Goal: Task Accomplishment & Management: Use online tool/utility

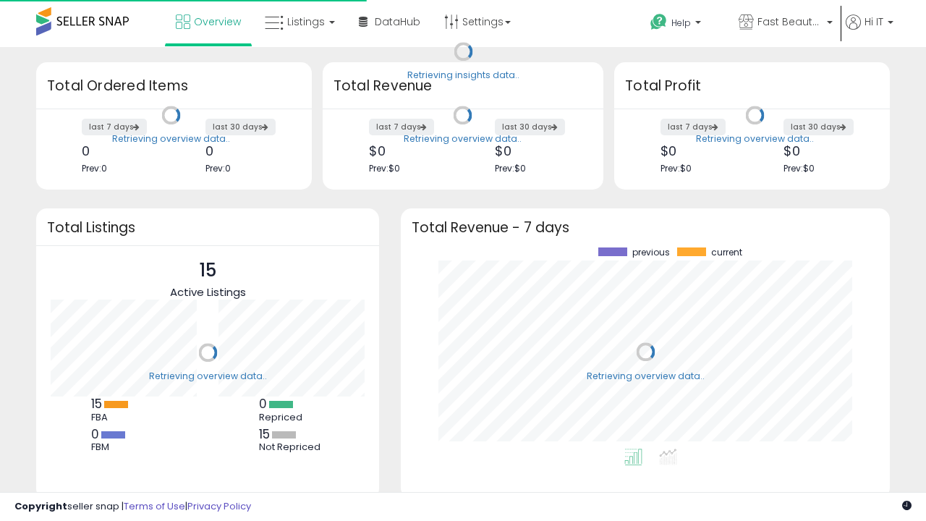
scroll to position [201, 460]
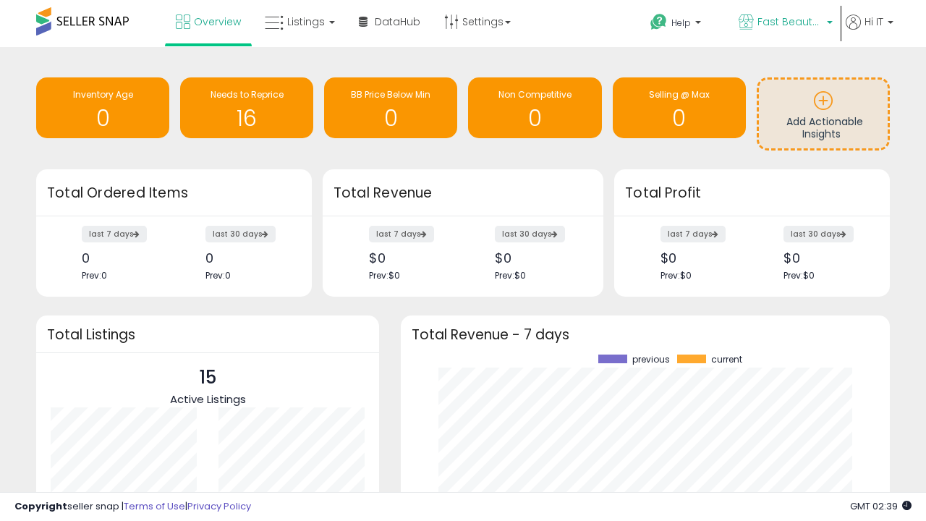
click at [784, 23] on span "Fast Beauty ([GEOGRAPHIC_DATA])" at bounding box center [789, 21] width 65 height 14
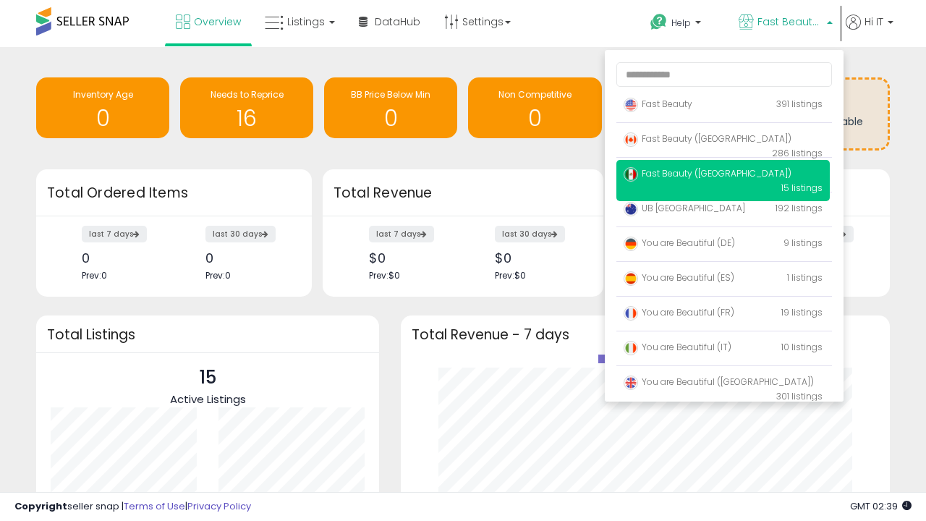
click at [723, 211] on p "UB Australia 192 listings" at bounding box center [722, 209] width 213 height 29
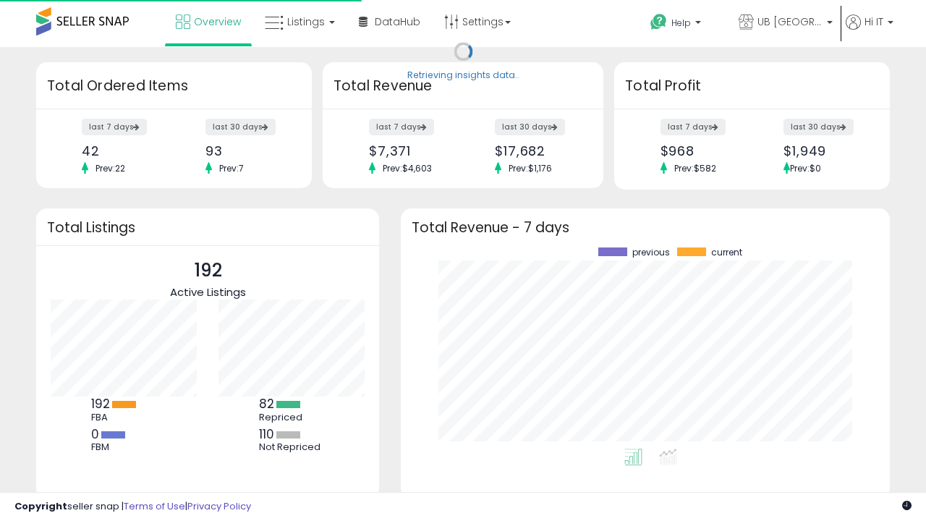
scroll to position [201, 460]
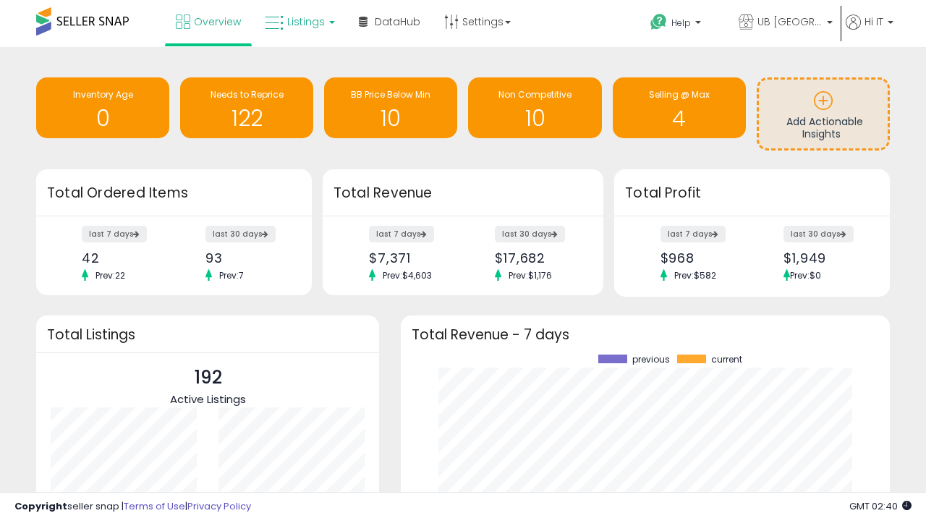
click at [298, 22] on span "Listings" at bounding box center [306, 21] width 38 height 14
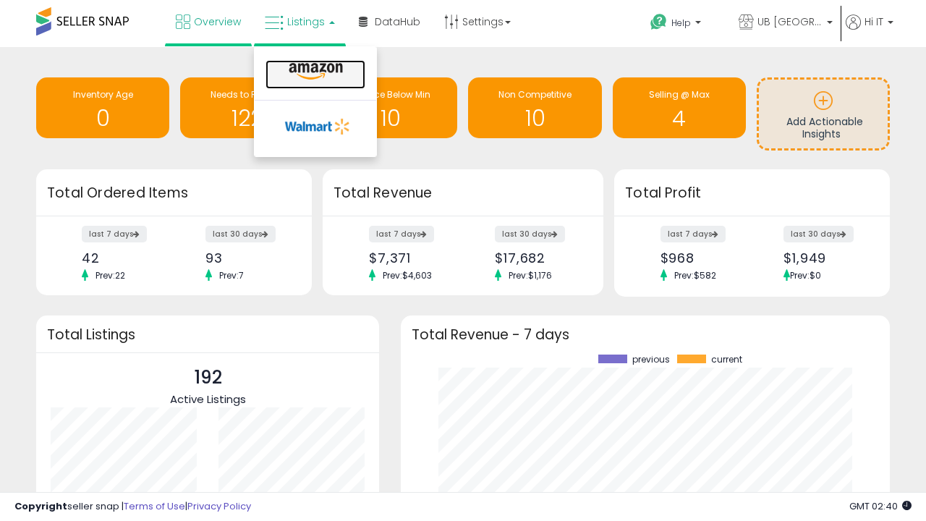
click at [314, 72] on icon at bounding box center [315, 71] width 63 height 19
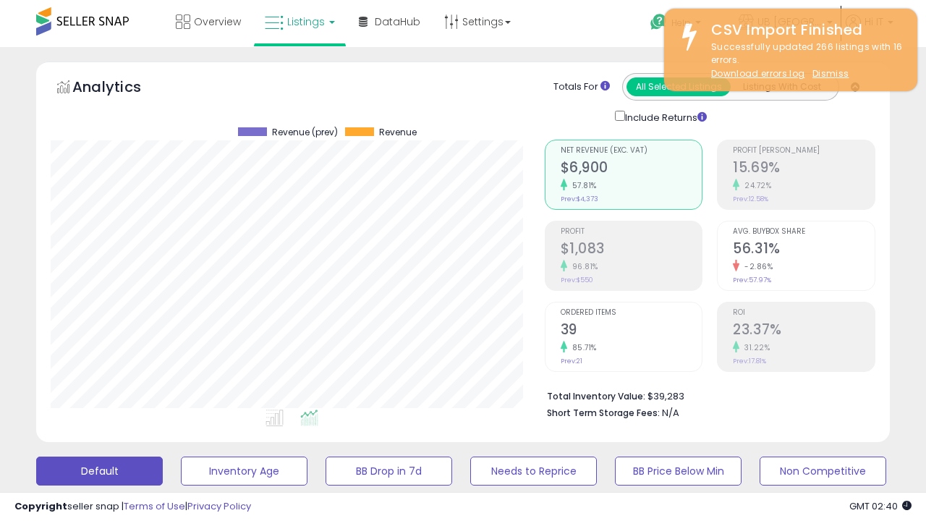
scroll to position [297, 493]
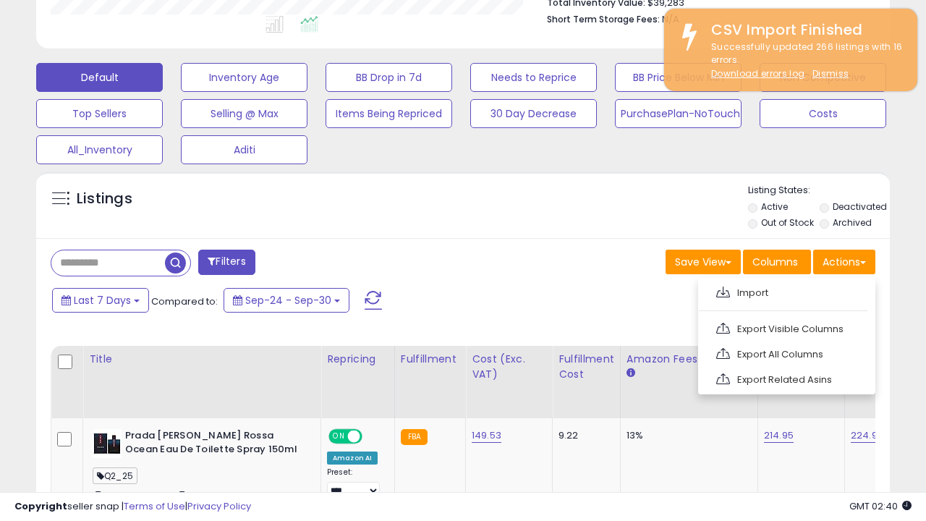
click at [723, 290] on span at bounding box center [723, 291] width 14 height 11
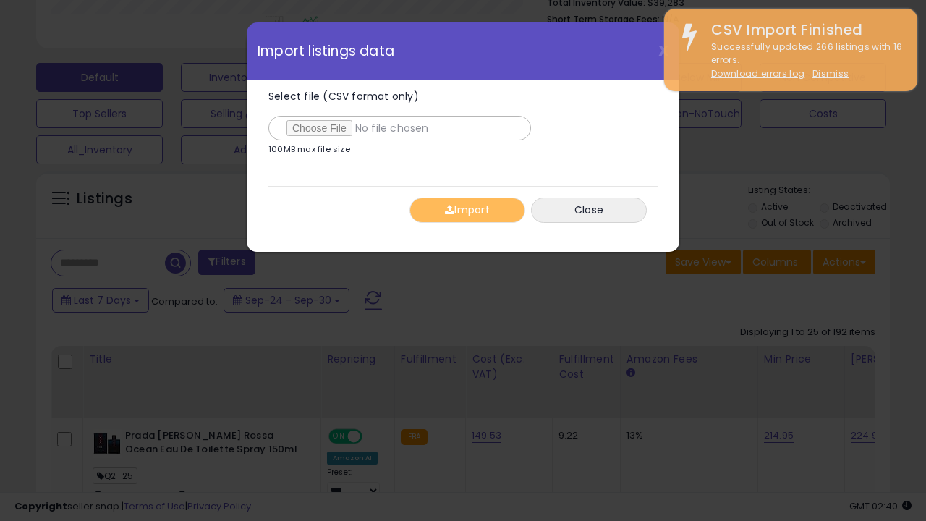
type input "**********"
click at [467, 210] on button "Import" at bounding box center [467, 209] width 116 height 25
